Goal: Information Seeking & Learning: Stay updated

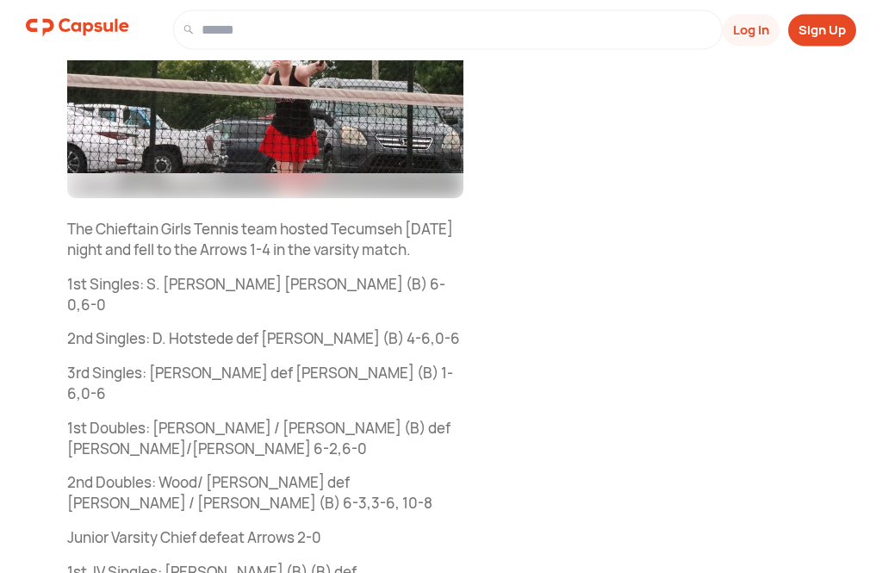
scroll to position [341, 0]
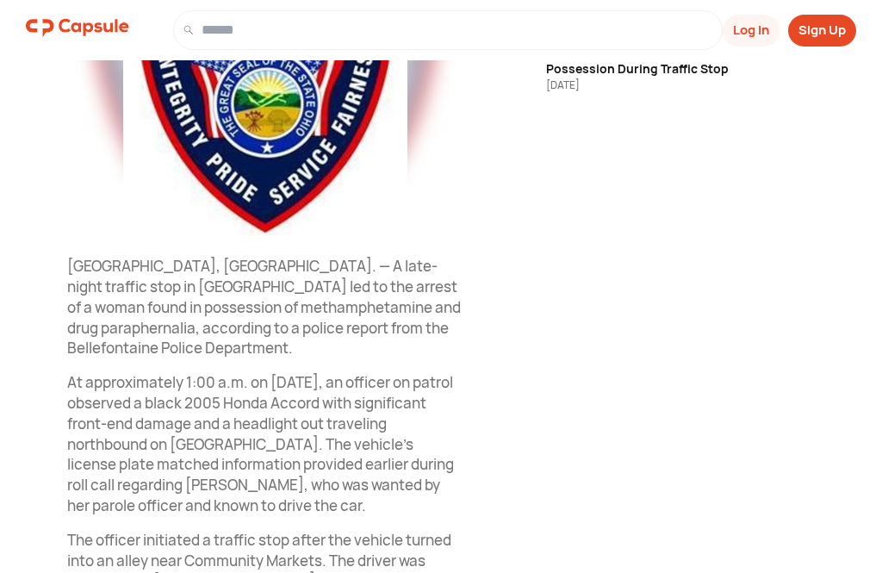
scroll to position [431, 0]
